Goal: Task Accomplishment & Management: Manage account settings

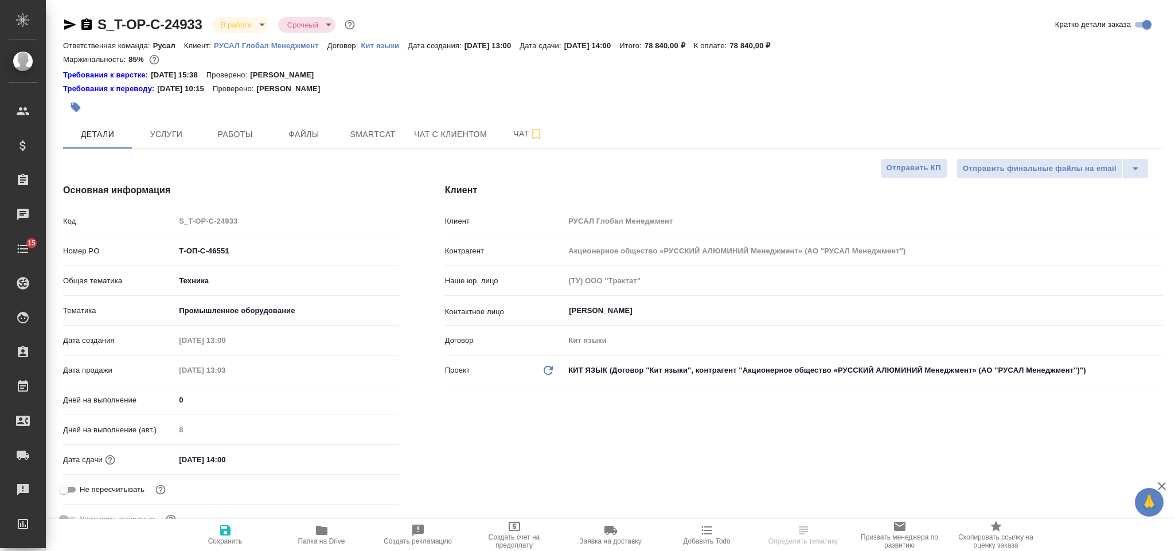
select select "RU"
type input "[PERSON_NAME]"
click at [65, 26] on icon "button" at bounding box center [70, 25] width 12 height 10
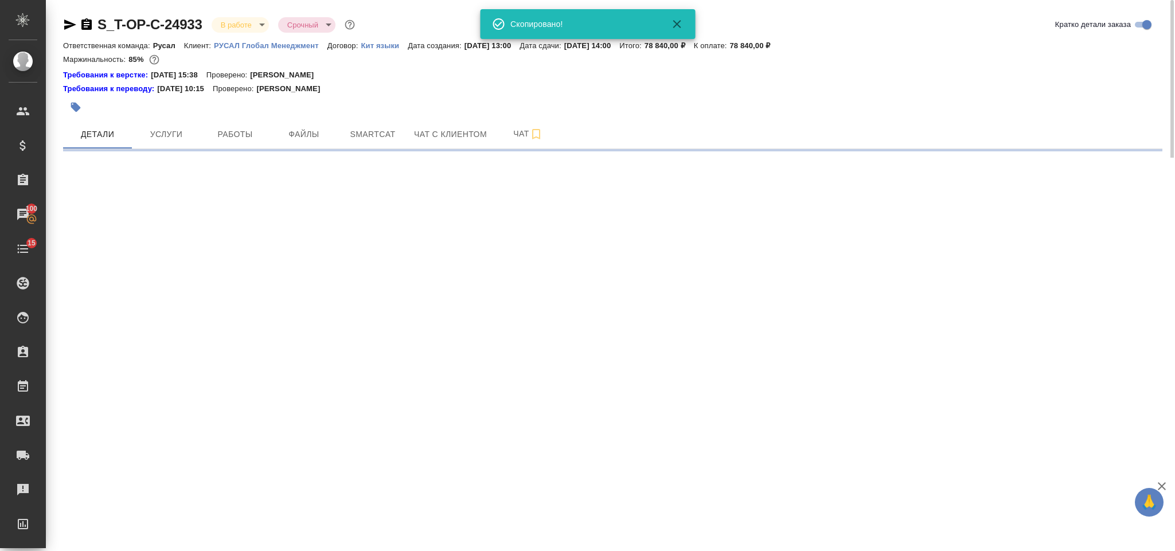
select select "RU"
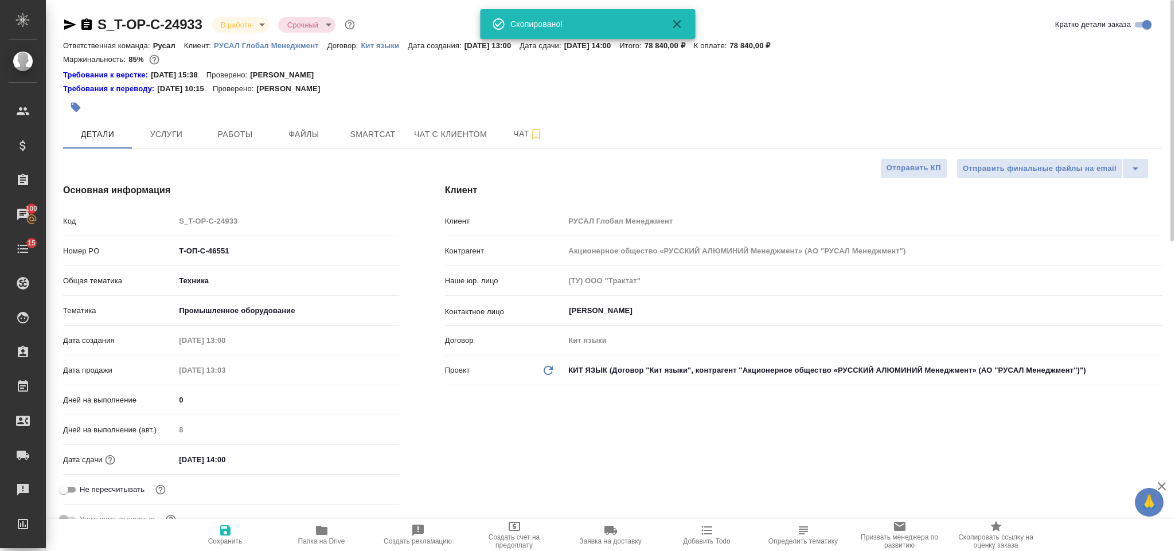
type textarea "x"
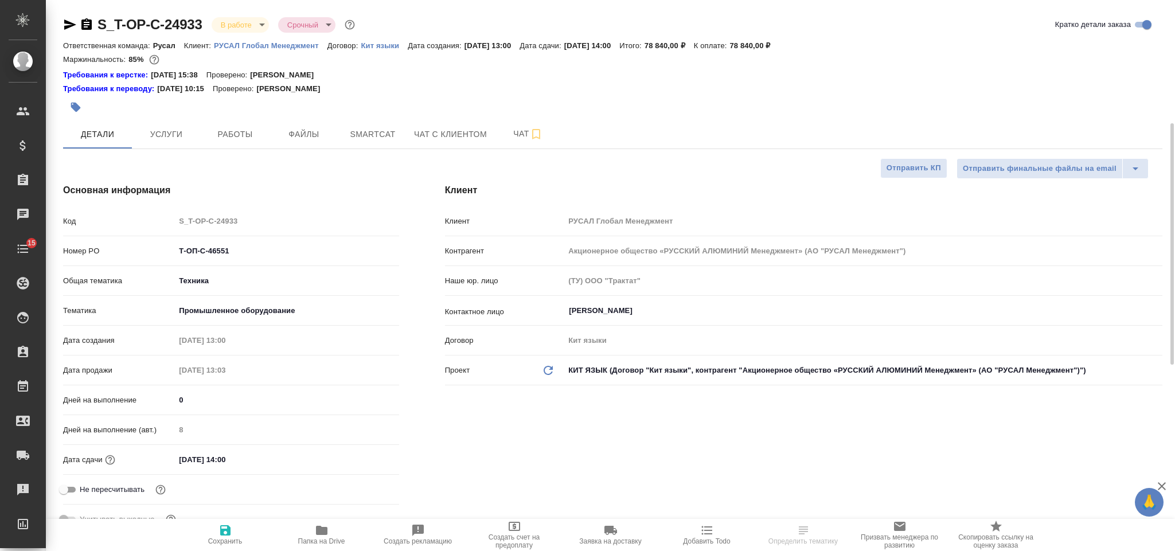
select select "RU"
click at [516, 138] on span "Чат" at bounding box center [528, 134] width 55 height 14
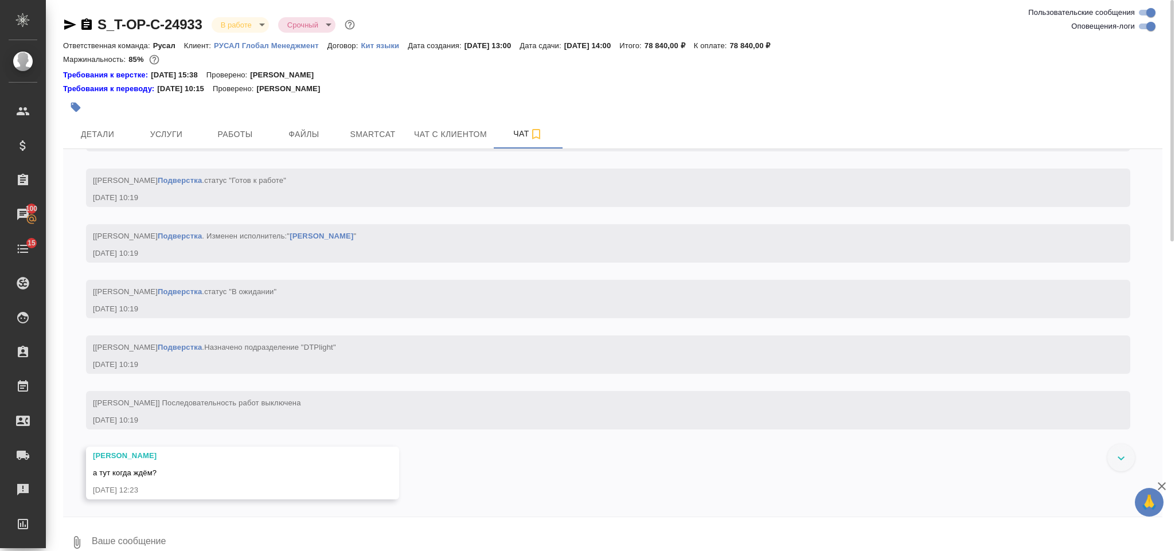
scroll to position [3850, 0]
click at [447, 130] on span "Чат с клиентом" at bounding box center [450, 134] width 73 height 14
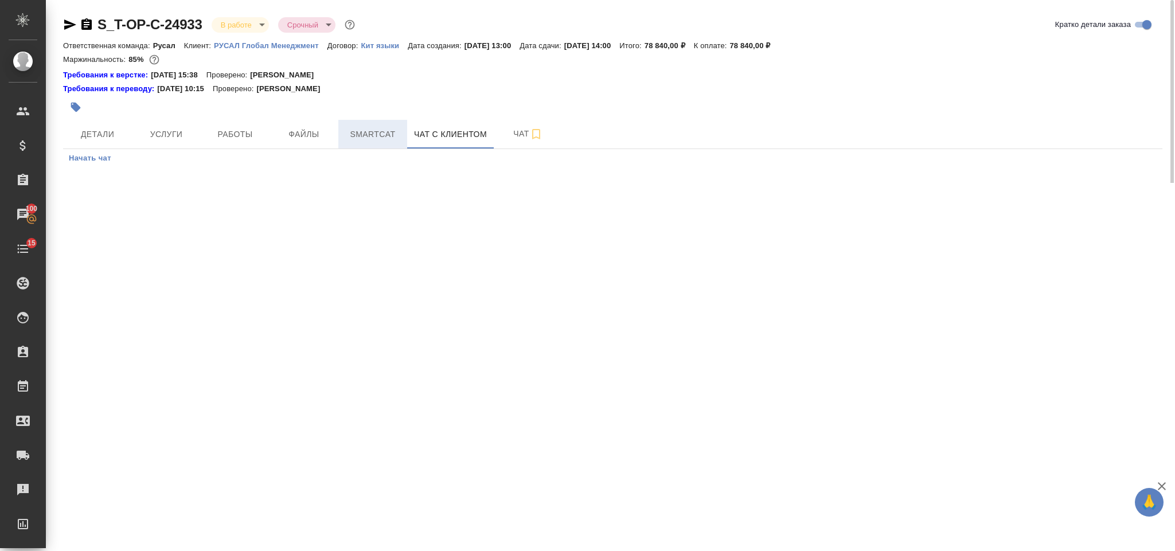
click at [367, 127] on span "Smartcat" at bounding box center [372, 134] width 55 height 14
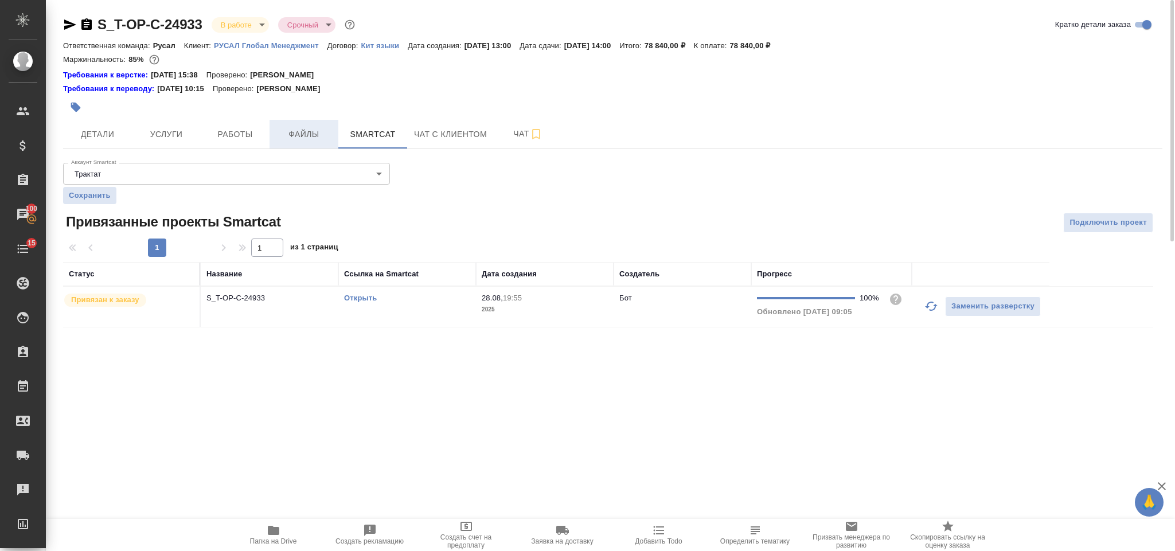
click at [302, 128] on span "Файлы" at bounding box center [303, 134] width 55 height 14
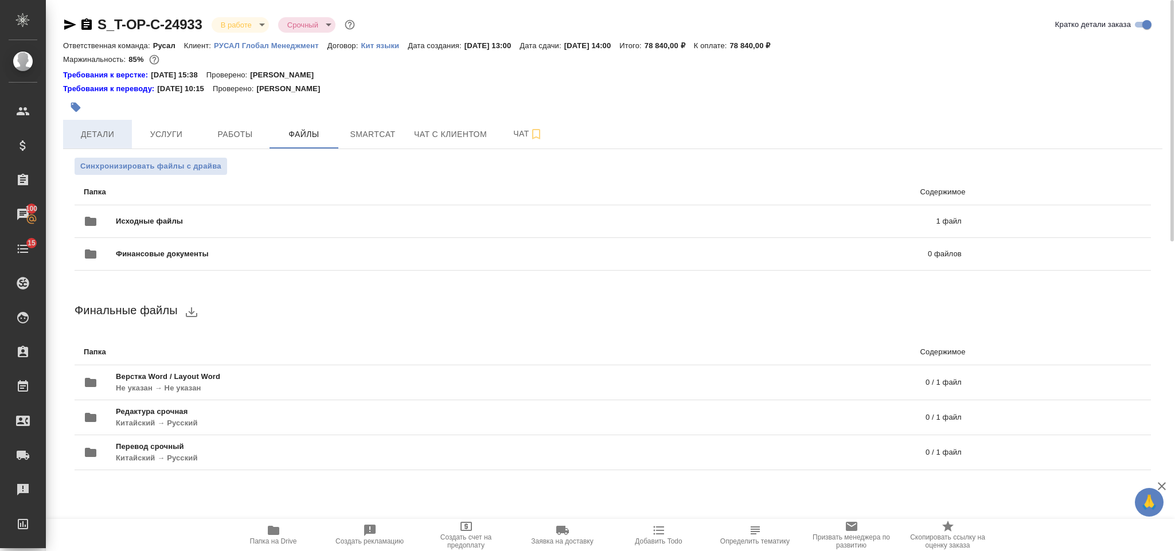
click at [117, 124] on button "Детали" at bounding box center [97, 134] width 69 height 29
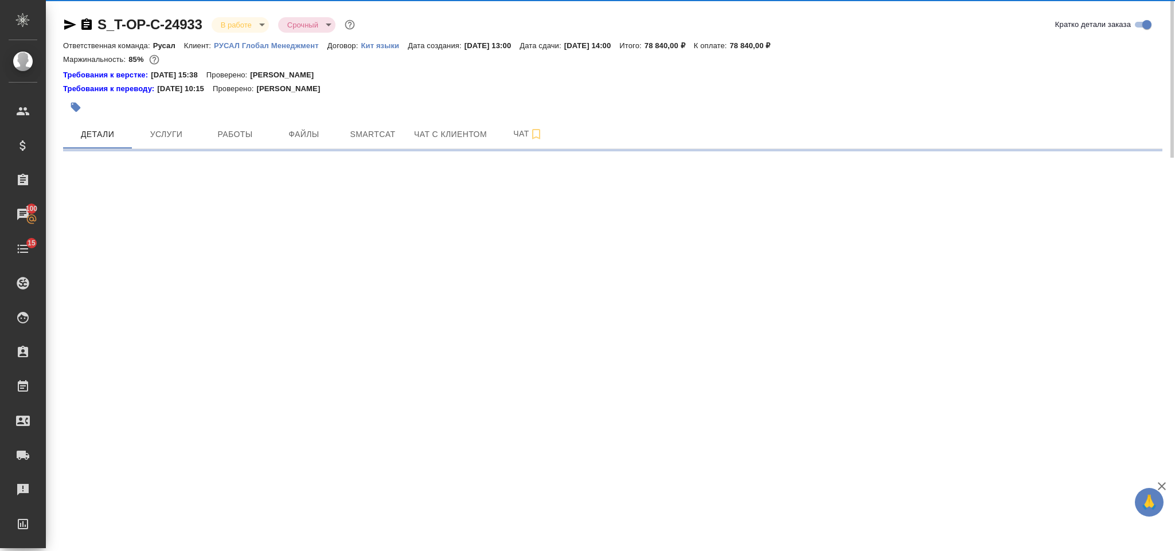
select select "RU"
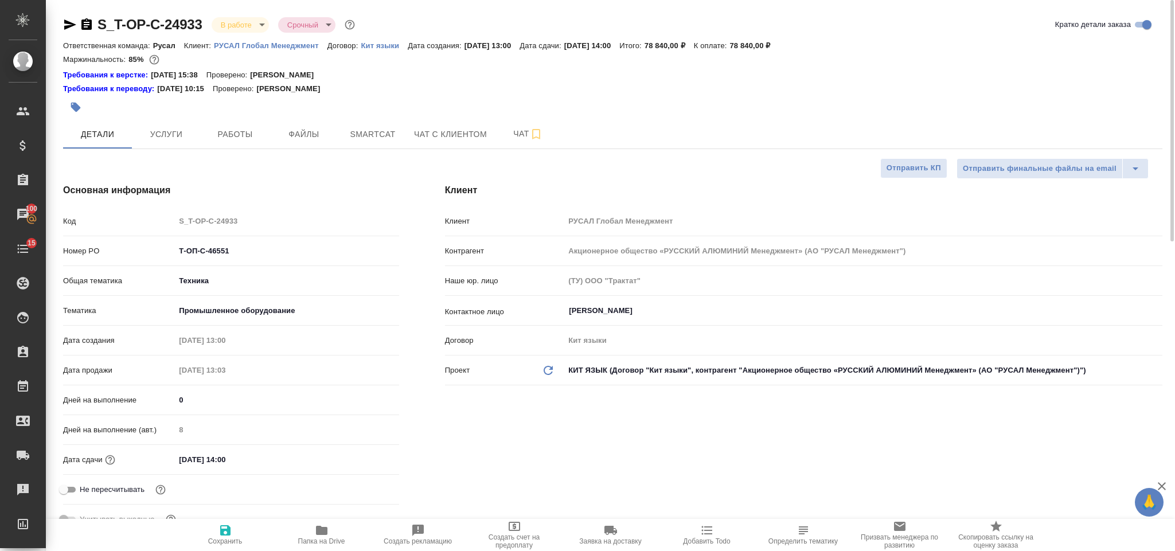
type textarea "x"
